Goal: Task Accomplishment & Management: Manage account settings

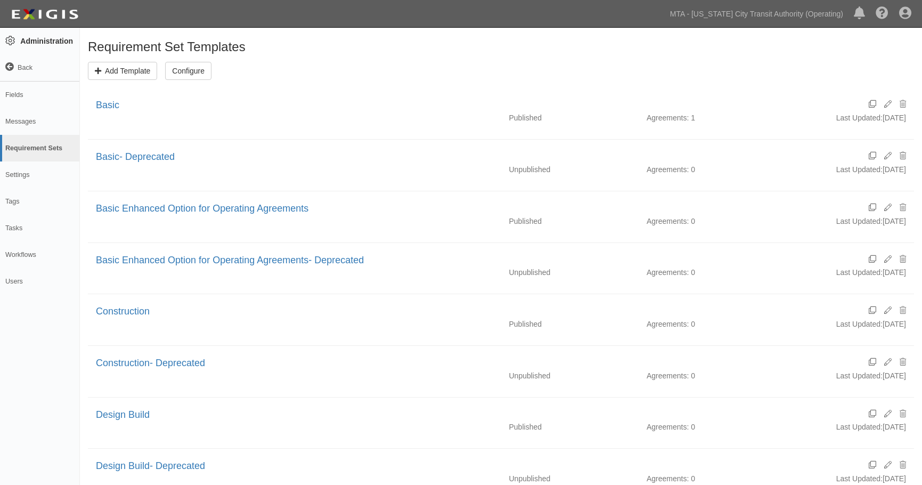
scroll to position [109, 0]
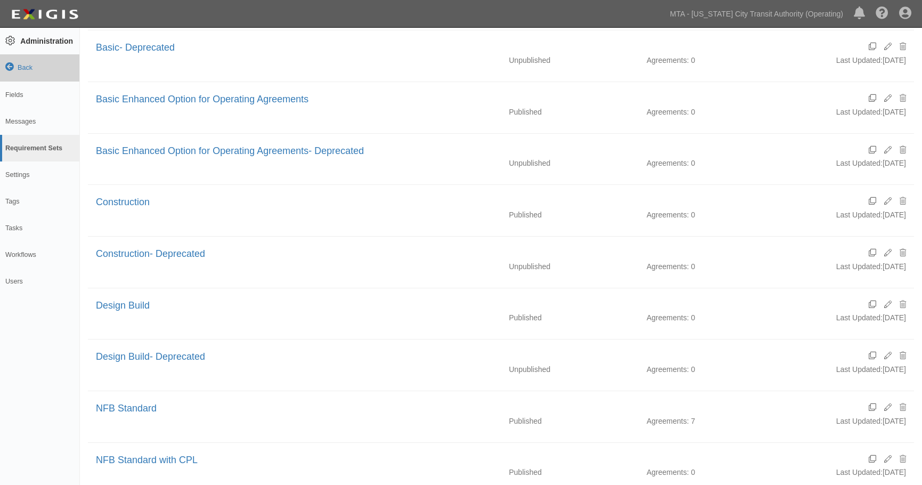
click at [12, 74] on link "Back" at bounding box center [39, 67] width 79 height 27
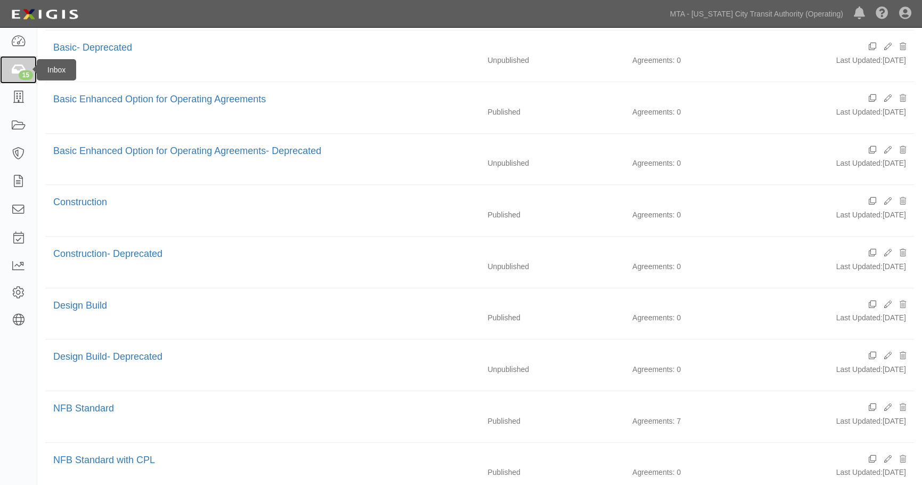
click at [21, 71] on div "15" at bounding box center [26, 75] width 14 height 10
click at [15, 94] on icon at bounding box center [18, 98] width 15 height 12
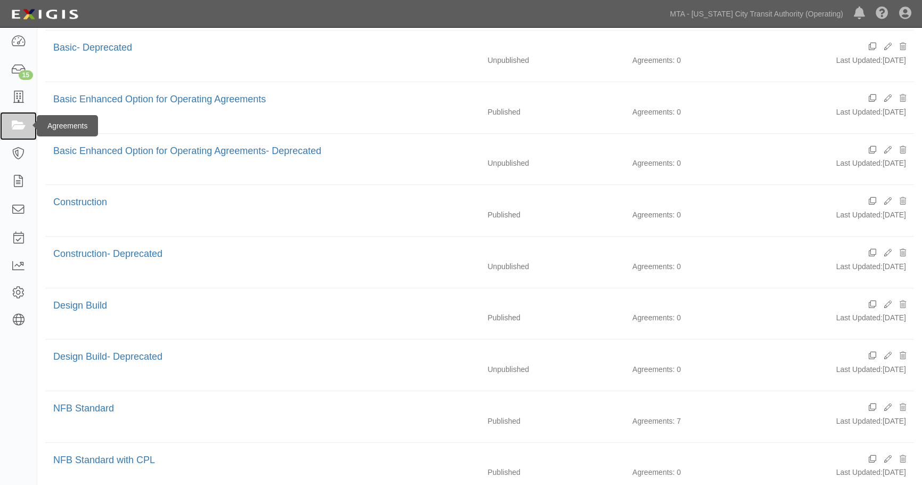
click at [25, 130] on icon at bounding box center [18, 126] width 15 height 12
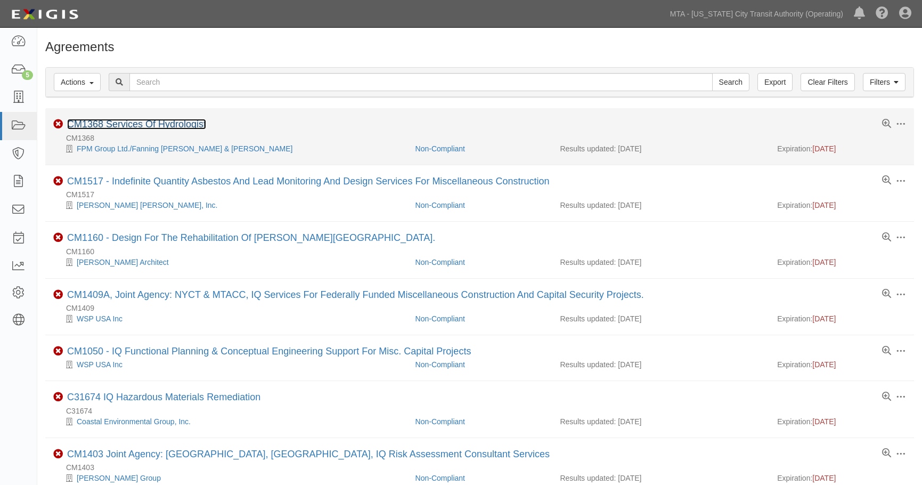
click at [133, 124] on link "CM1368 Services Of Hydrologist" at bounding box center [136, 124] width 139 height 11
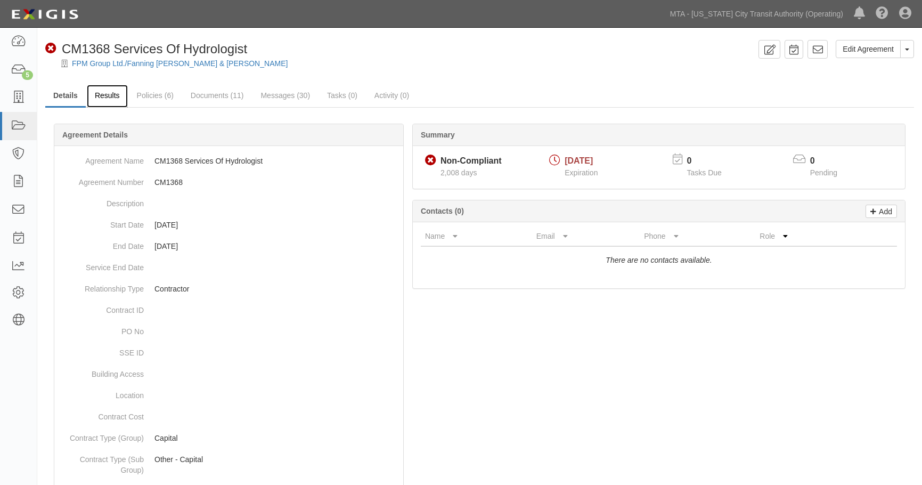
drag, startPoint x: 96, startPoint y: 89, endPoint x: 99, endPoint y: 94, distance: 5.5
click at [96, 89] on link "Results" at bounding box center [107, 96] width 41 height 23
click at [103, 95] on link "Results" at bounding box center [107, 96] width 41 height 23
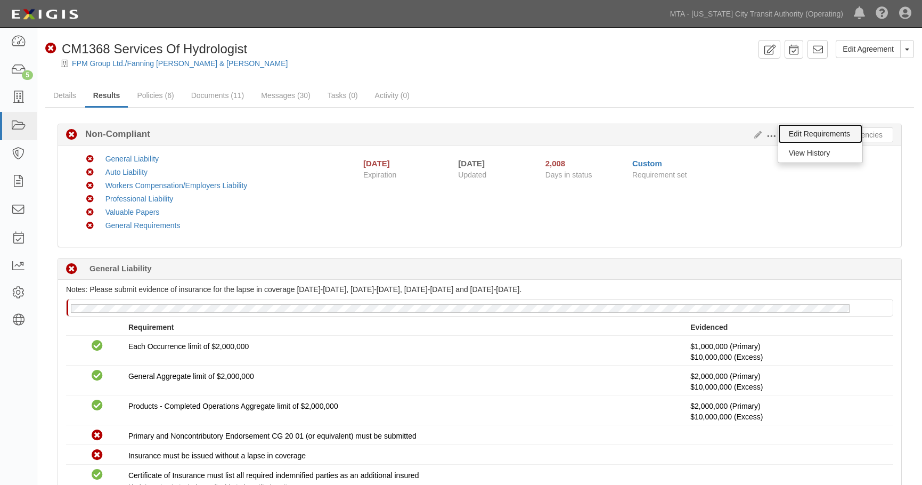
click at [800, 132] on link "Edit Requirements" at bounding box center [820, 133] width 84 height 19
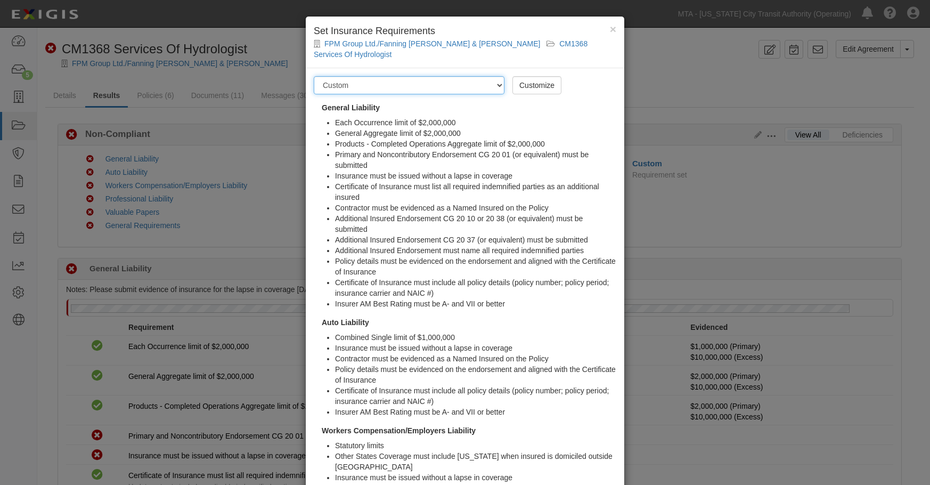
click at [496, 76] on select "-- Select requirement set -- Basic Basic Enhanced Option for Operating Agreemen…" at bounding box center [409, 85] width 191 height 18
click at [680, 59] on div "× Set Insurance Requirements FPM Group Ltd./Fanning Phillips & Molnar CM1368 Se…" at bounding box center [465, 242] width 930 height 485
